Goal: Information Seeking & Learning: Learn about a topic

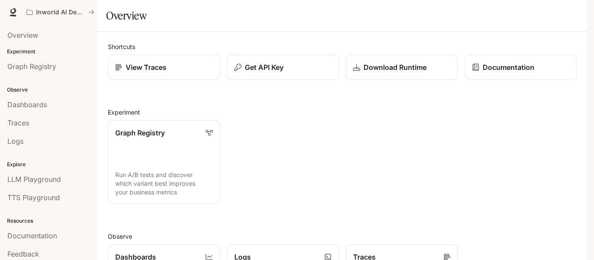
click at [576, 11] on icon "button" at bounding box center [574, 12] width 7 height 7
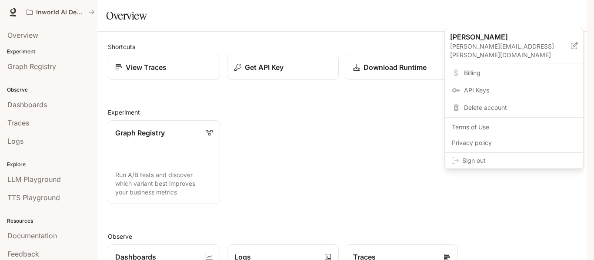
click at [490, 69] on span "Billing" at bounding box center [520, 73] width 112 height 9
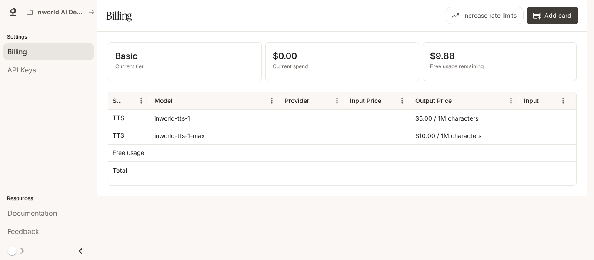
click at [82, 250] on icon "Close drawer" at bounding box center [81, 252] width 12 height 12
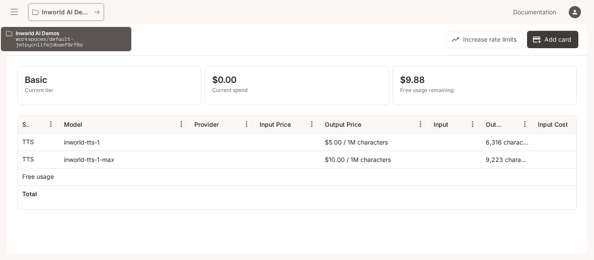
click at [100, 13] on icon "All workspaces" at bounding box center [97, 12] width 6 height 6
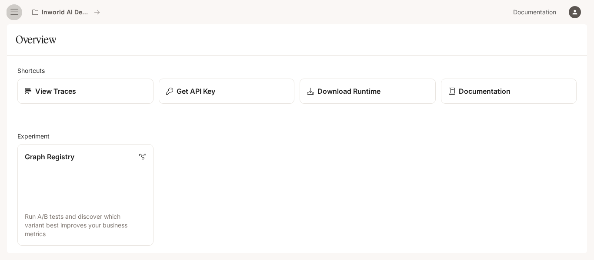
click at [13, 10] on icon "open drawer" at bounding box center [14, 12] width 9 height 9
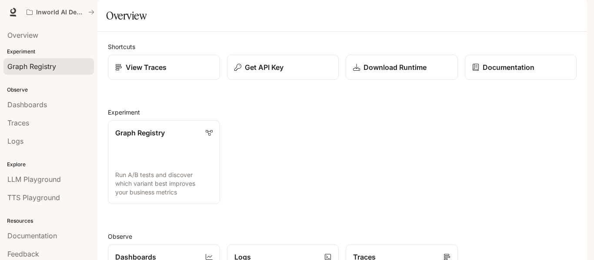
click at [33, 71] on span "Graph Registry" at bounding box center [31, 66] width 49 height 10
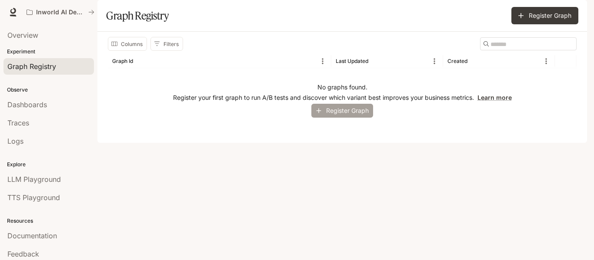
click at [339, 118] on button "Register Graph" at bounding box center [342, 111] width 62 height 14
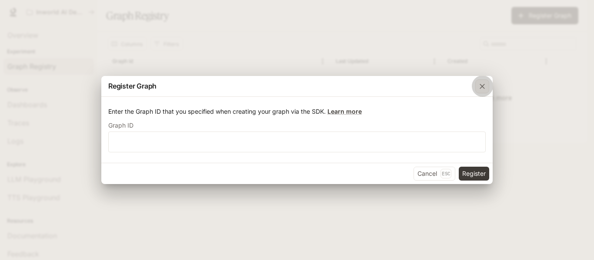
click at [480, 85] on icon "button" at bounding box center [481, 86] width 5 height 5
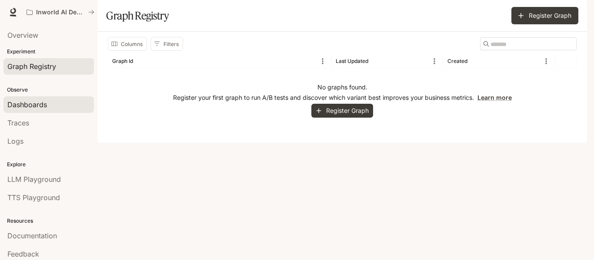
click at [30, 102] on span "Dashboards" at bounding box center [27, 105] width 40 height 10
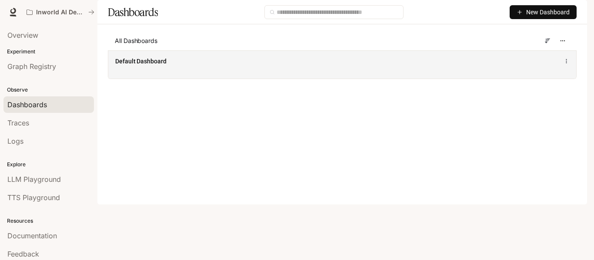
click at [153, 66] on span "Default Dashboard" at bounding box center [140, 61] width 51 height 9
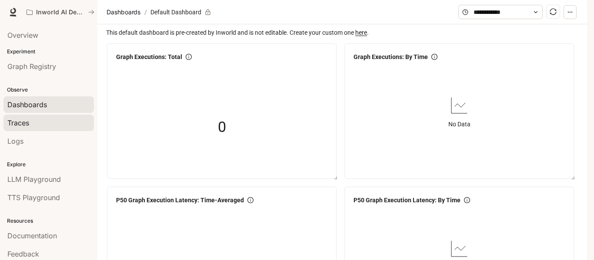
scroll to position [1155, 0]
click at [15, 124] on span "Traces" at bounding box center [18, 123] width 22 height 10
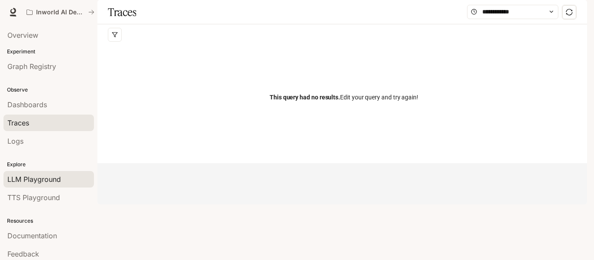
click at [32, 179] on span "LLM Playground" at bounding box center [33, 179] width 53 height 10
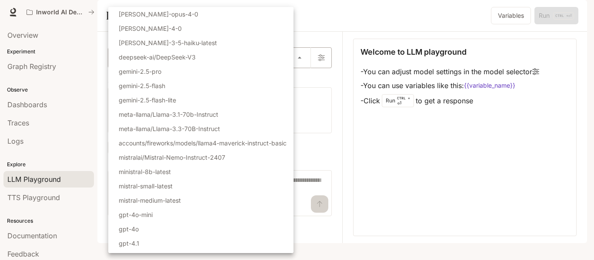
click at [301, 81] on body "Skip to main content Inworld AI Demos Documentation Documentation Portal Overvi…" at bounding box center [297, 130] width 594 height 260
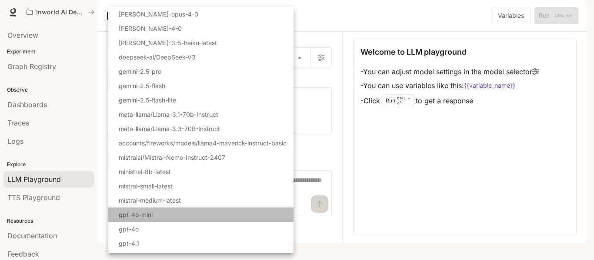
click at [206, 216] on li "gpt-4o-mini" at bounding box center [200, 215] width 185 height 14
type input "**********"
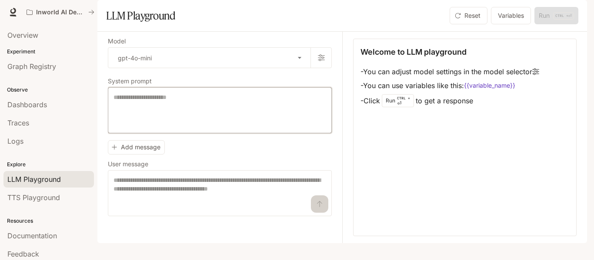
click at [289, 125] on textarea at bounding box center [219, 110] width 213 height 35
click at [510, 24] on button "Variables" at bounding box center [511, 15] width 40 height 17
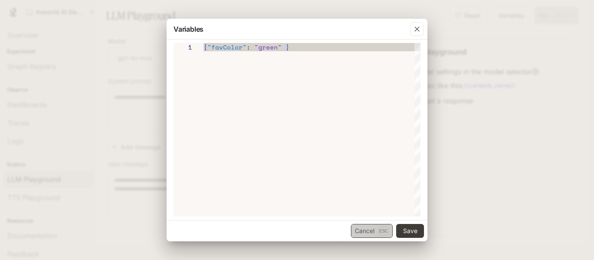
click at [363, 231] on button "Cancel Esc" at bounding box center [372, 231] width 42 height 14
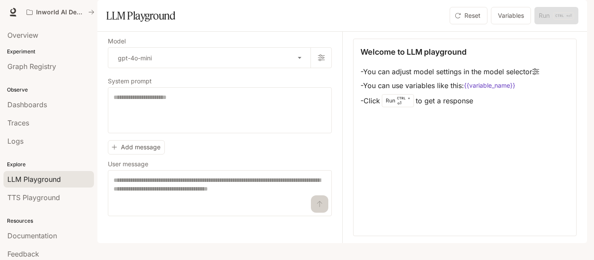
scroll to position [23, 0]
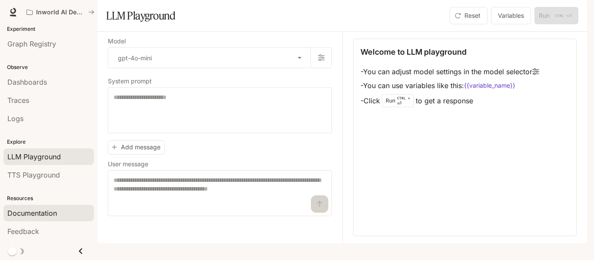
click at [47, 211] on span "Documentation" at bounding box center [32, 213] width 50 height 10
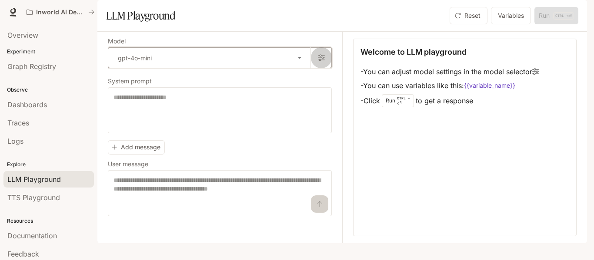
click at [321, 61] on icon "button" at bounding box center [321, 57] width 7 height 7
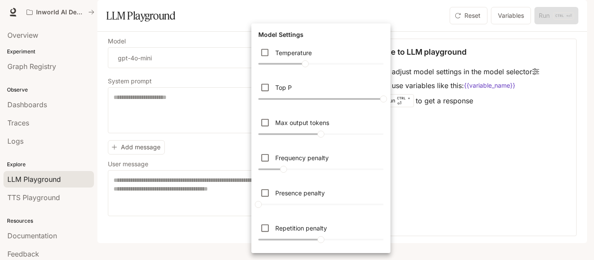
click at [516, 143] on div at bounding box center [297, 130] width 594 height 260
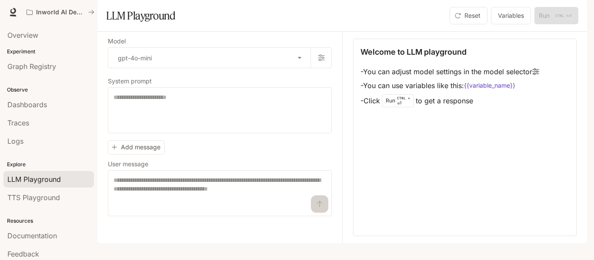
click at [575, 11] on icon "button" at bounding box center [574, 12] width 5 height 5
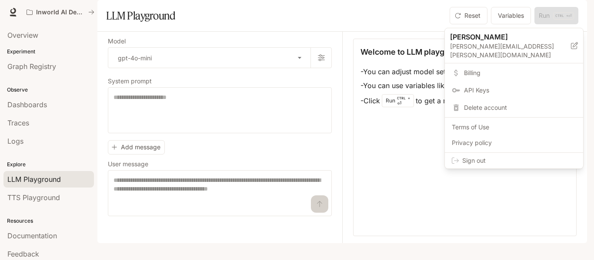
click at [249, 147] on div at bounding box center [297, 130] width 594 height 260
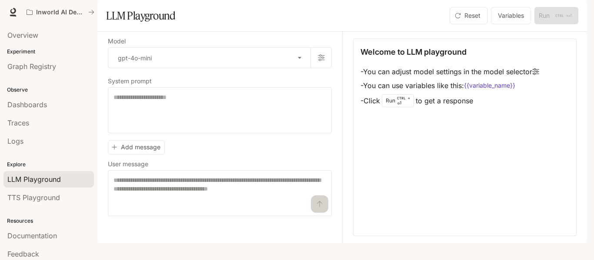
click at [360, 166] on div "Welcome to LLM playground - You can adjust model settings in the model selector…" at bounding box center [464, 138] width 223 height 198
click at [574, 11] on icon "button" at bounding box center [574, 12] width 5 height 5
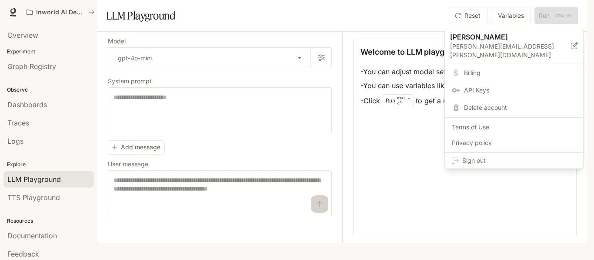
click at [469, 69] on span "Billing" at bounding box center [520, 73] width 112 height 9
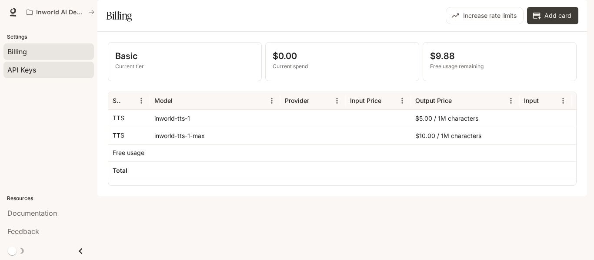
click at [57, 73] on div "API Keys" at bounding box center [48, 70] width 83 height 10
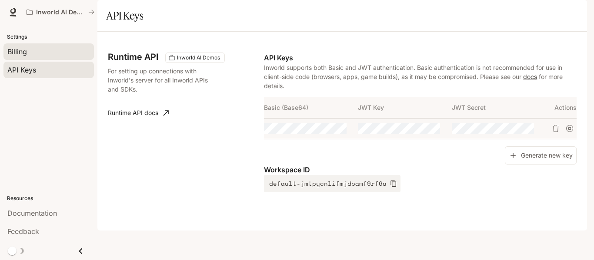
click at [29, 53] on div "Billing" at bounding box center [48, 52] width 83 height 10
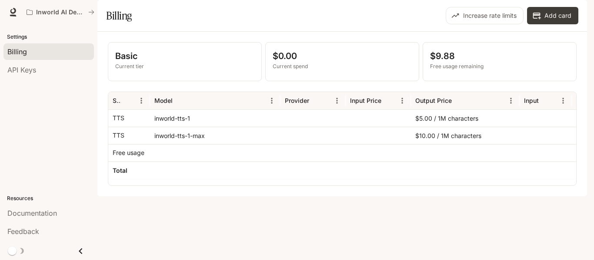
click at [233, 127] on div "inworld-tts-1" at bounding box center [215, 118] width 130 height 17
click at [544, 13] on span "Documentation" at bounding box center [534, 12] width 43 height 11
